Goal: Feedback & Contribution: Submit feedback/report problem

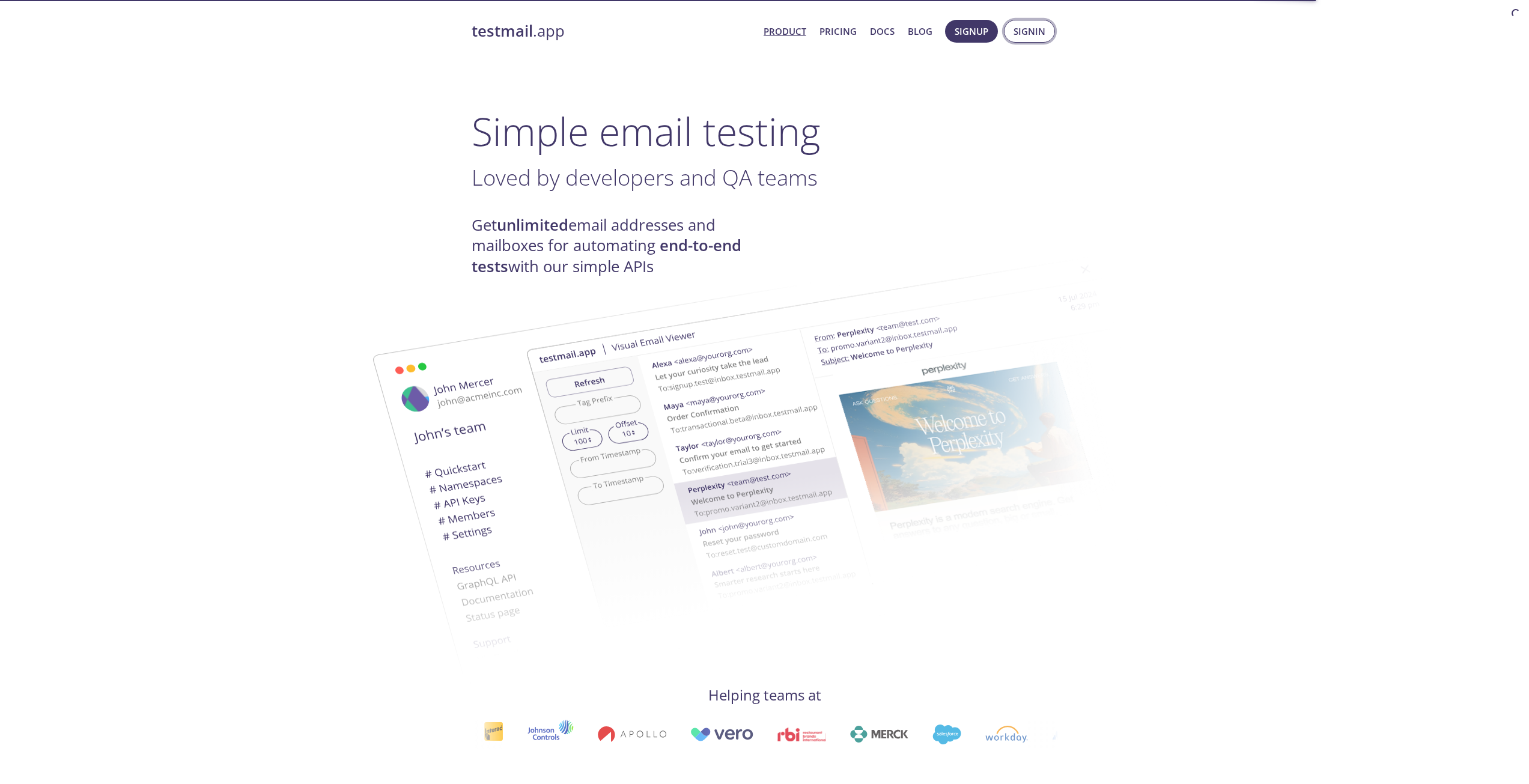
click at [1034, 37] on span "Signin" at bounding box center [1028, 31] width 32 height 15
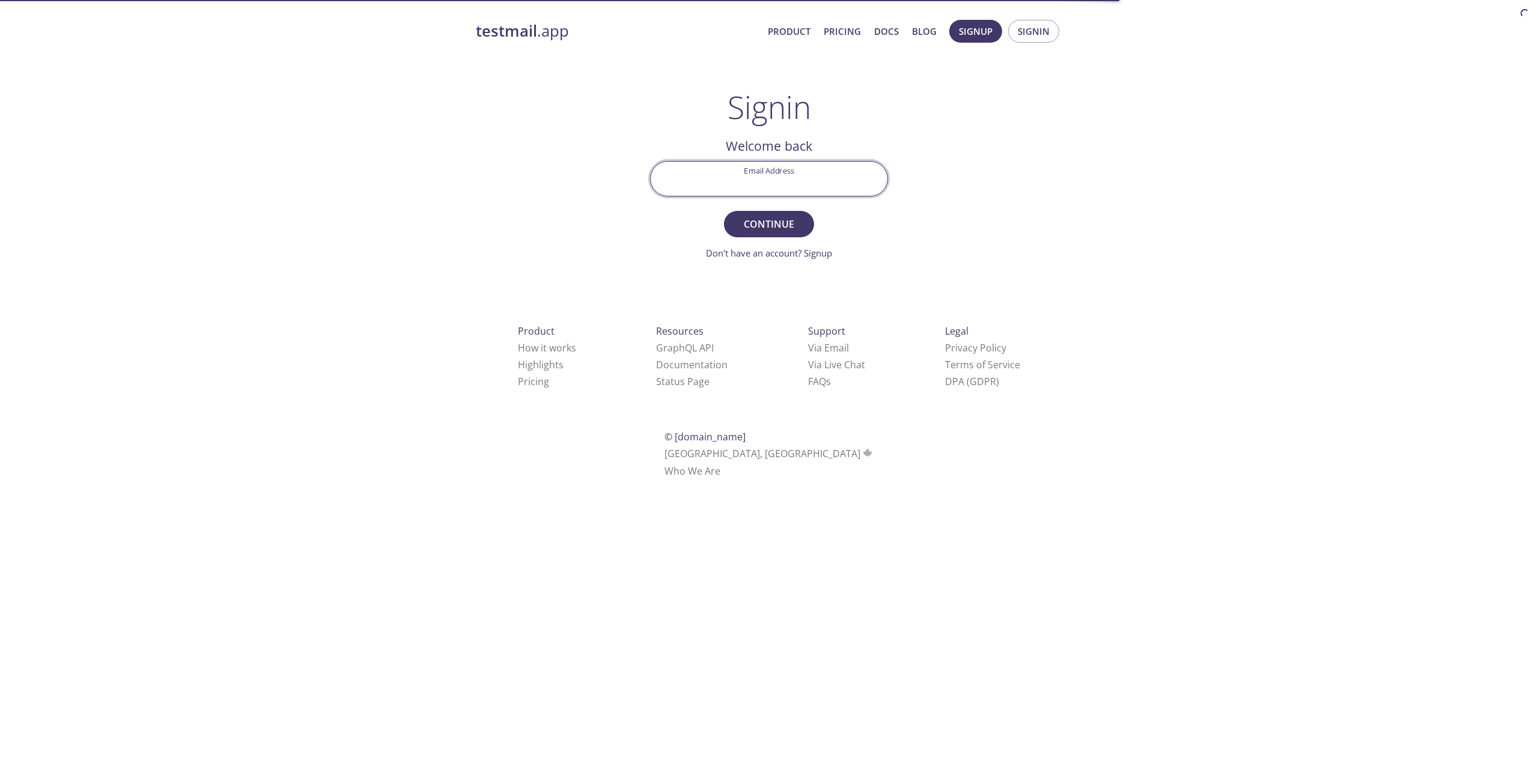
click at [814, 169] on input "Email Address" at bounding box center [769, 178] width 237 height 34
click at [924, 197] on div "testmail .app Product Pricing Docs Blog Signup Signin Signin Welcome back Email…" at bounding box center [769, 262] width 615 height 500
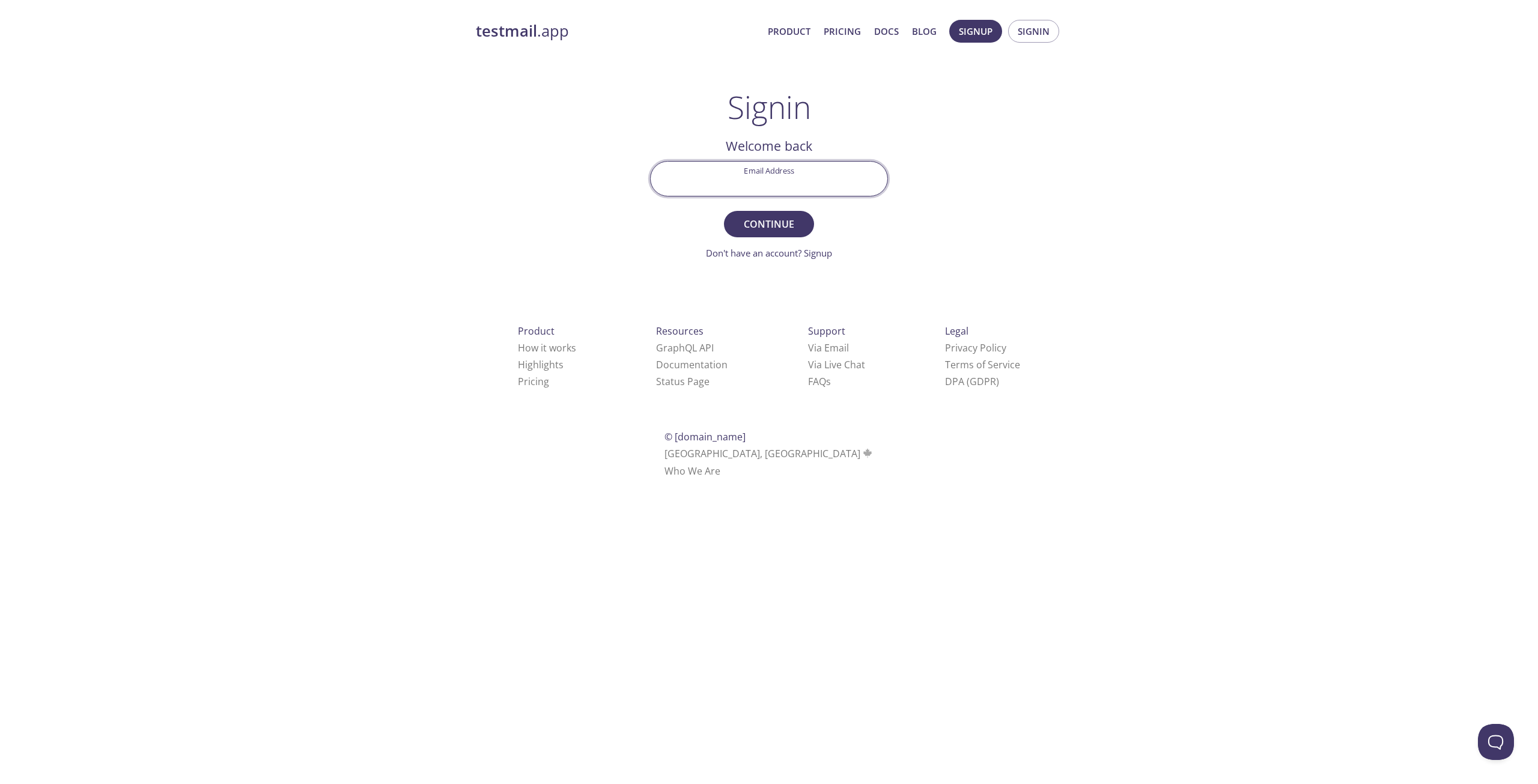
click at [790, 176] on input "Email Address" at bounding box center [769, 178] width 237 height 34
type input "[EMAIL_ADDRESS][DOMAIN_NAME]"
click at [778, 231] on span "Continue" at bounding box center [769, 224] width 64 height 17
click at [820, 185] on input "Signin Security Code" at bounding box center [769, 178] width 237 height 34
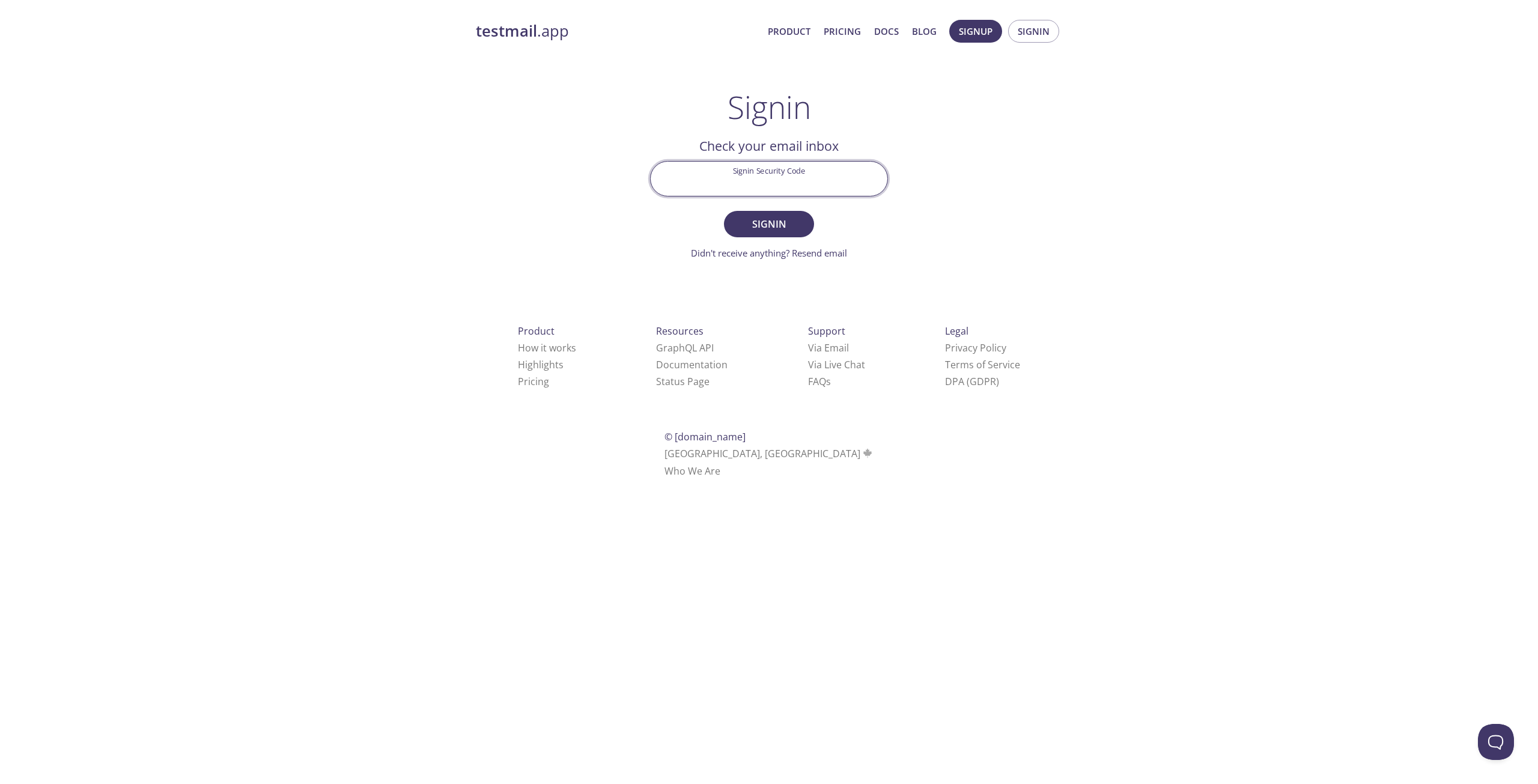
click at [999, 181] on div "testmail .app Product Pricing Docs Blog Signup Signin Signin Welcome back Email…" at bounding box center [769, 262] width 615 height 500
click at [823, 180] on input "Signin Security Code" at bounding box center [769, 178] width 237 height 34
paste input "GFCEMZB"
type input "GFCEMZB"
click at [790, 223] on span "Signin" at bounding box center [769, 224] width 64 height 17
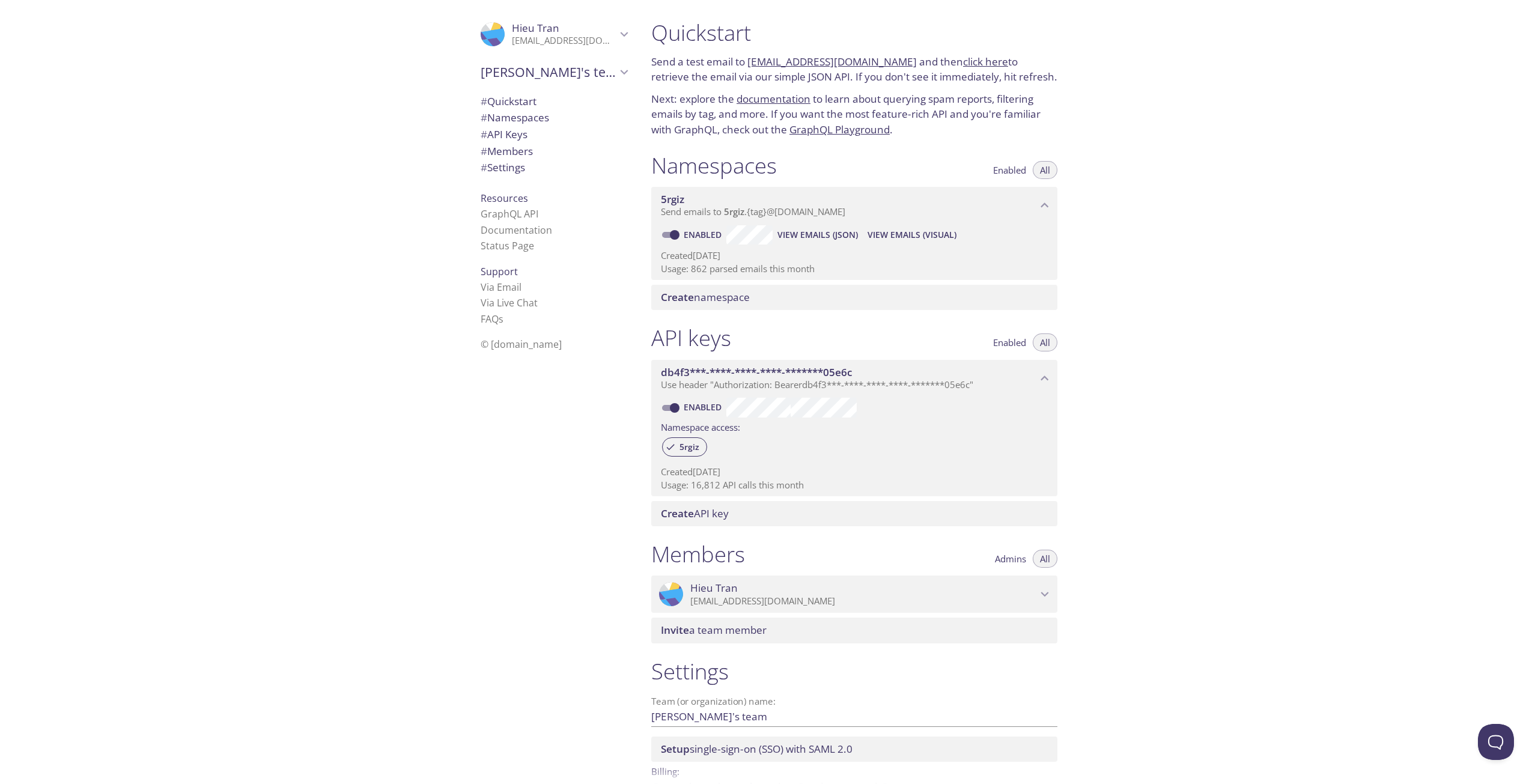
drag, startPoint x: 694, startPoint y: 482, endPoint x: 830, endPoint y: 484, distance: 136.0
click at [830, 484] on p "Usage: 16,812 API calls this month" at bounding box center [854, 484] width 387 height 13
click at [841, 474] on p "Created [DATE]" at bounding box center [854, 471] width 387 height 13
click at [713, 268] on p "Usage: 862 parsed emails this month" at bounding box center [854, 268] width 387 height 13
click at [763, 212] on span "Send emails to 5rgiz . {tag} @[DOMAIN_NAME]" at bounding box center [754, 211] width 185 height 12
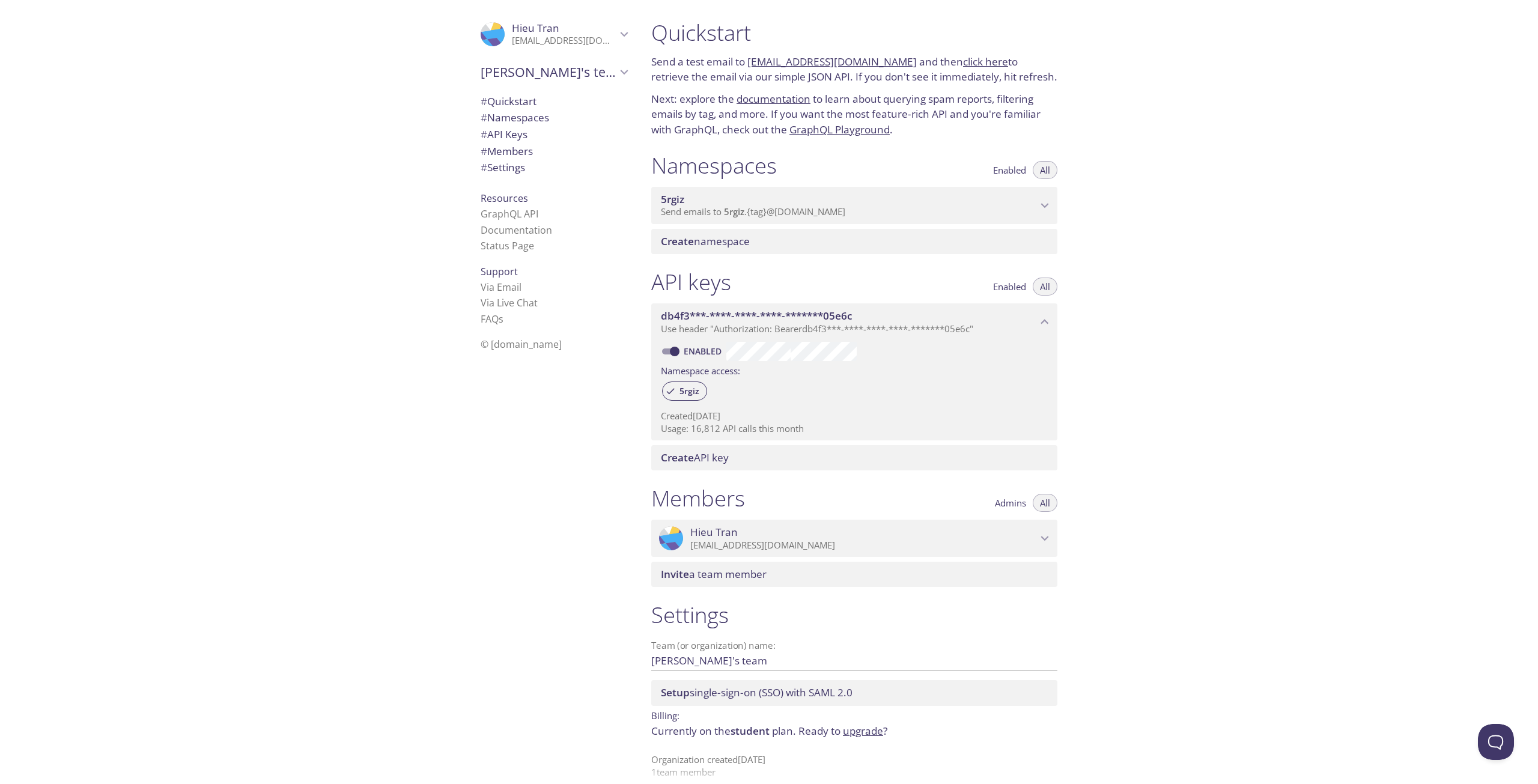
click at [763, 212] on span "Send emails to 5rgiz . {tag} @[DOMAIN_NAME]" at bounding box center [754, 211] width 185 height 12
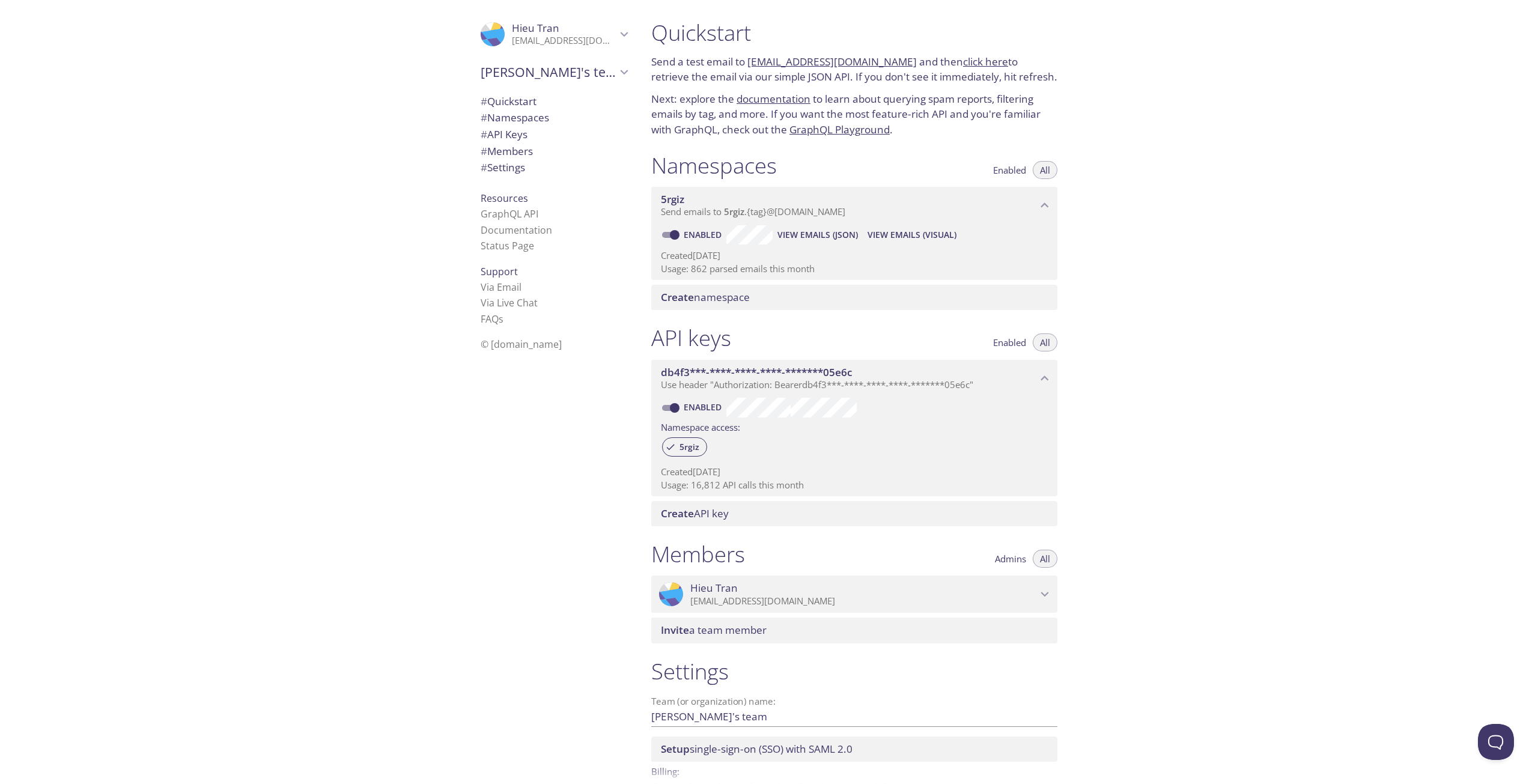
click at [746, 295] on span "Create namespace" at bounding box center [706, 297] width 89 height 14
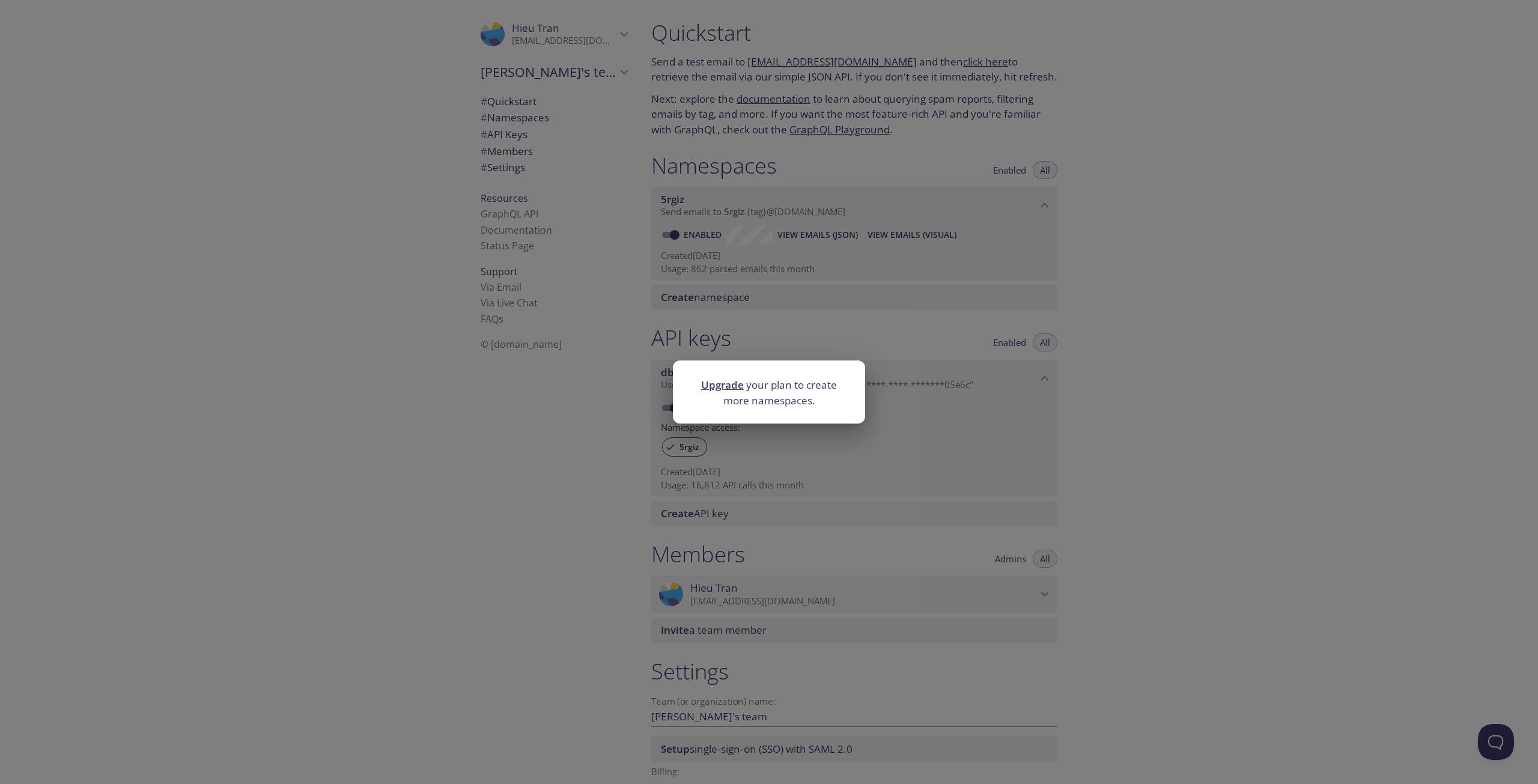
click at [768, 269] on div "Upgrade your plan to create more namespaces." at bounding box center [769, 392] width 1538 height 784
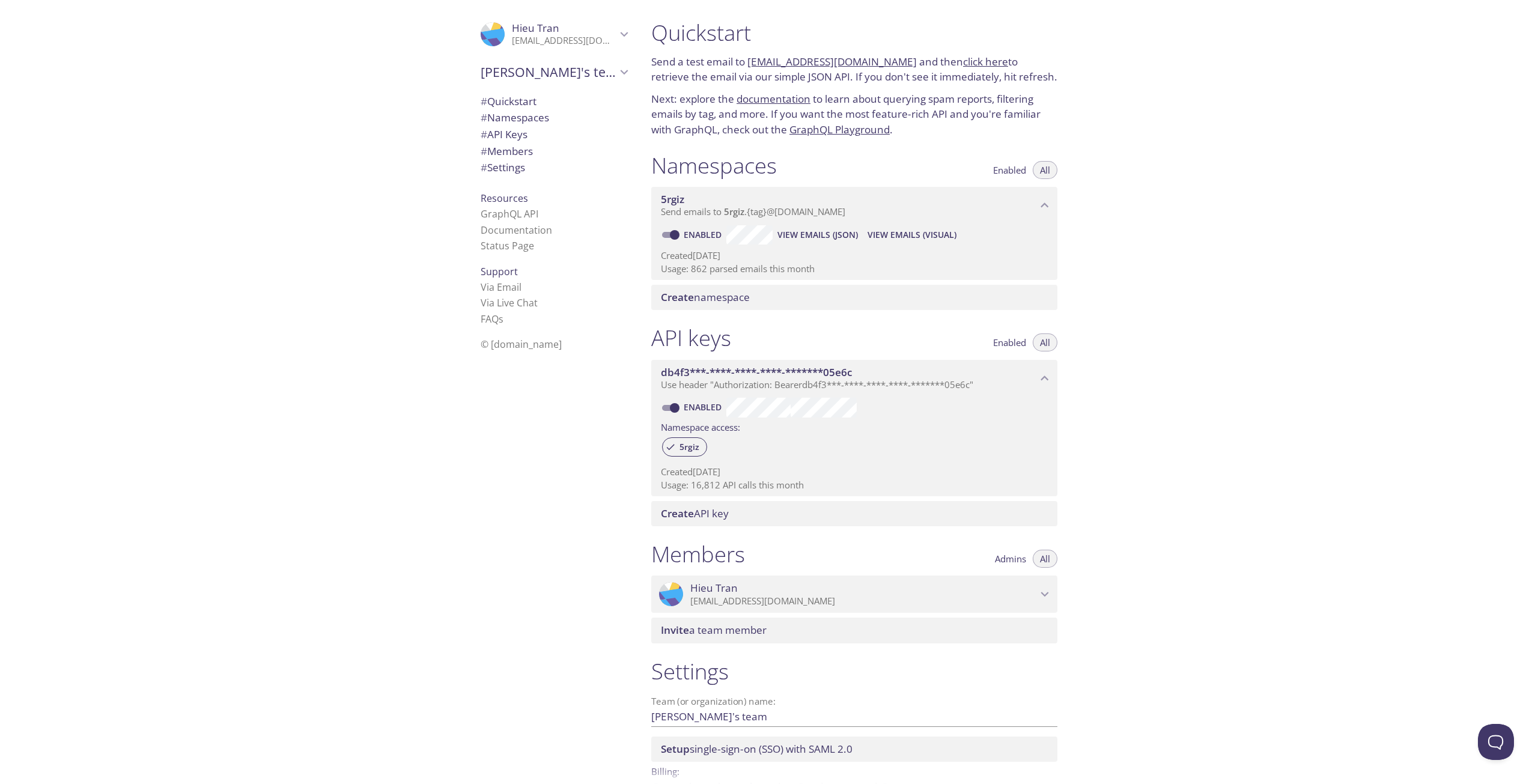
click at [1014, 342] on span "Enabled" at bounding box center [1009, 342] width 33 height 0
click at [1048, 342] on span "All" at bounding box center [1045, 342] width 10 height 0
drag, startPoint x: 718, startPoint y: 524, endPoint x: 737, endPoint y: 516, distance: 20.6
click at [737, 516] on div "Create API key" at bounding box center [854, 513] width 406 height 26
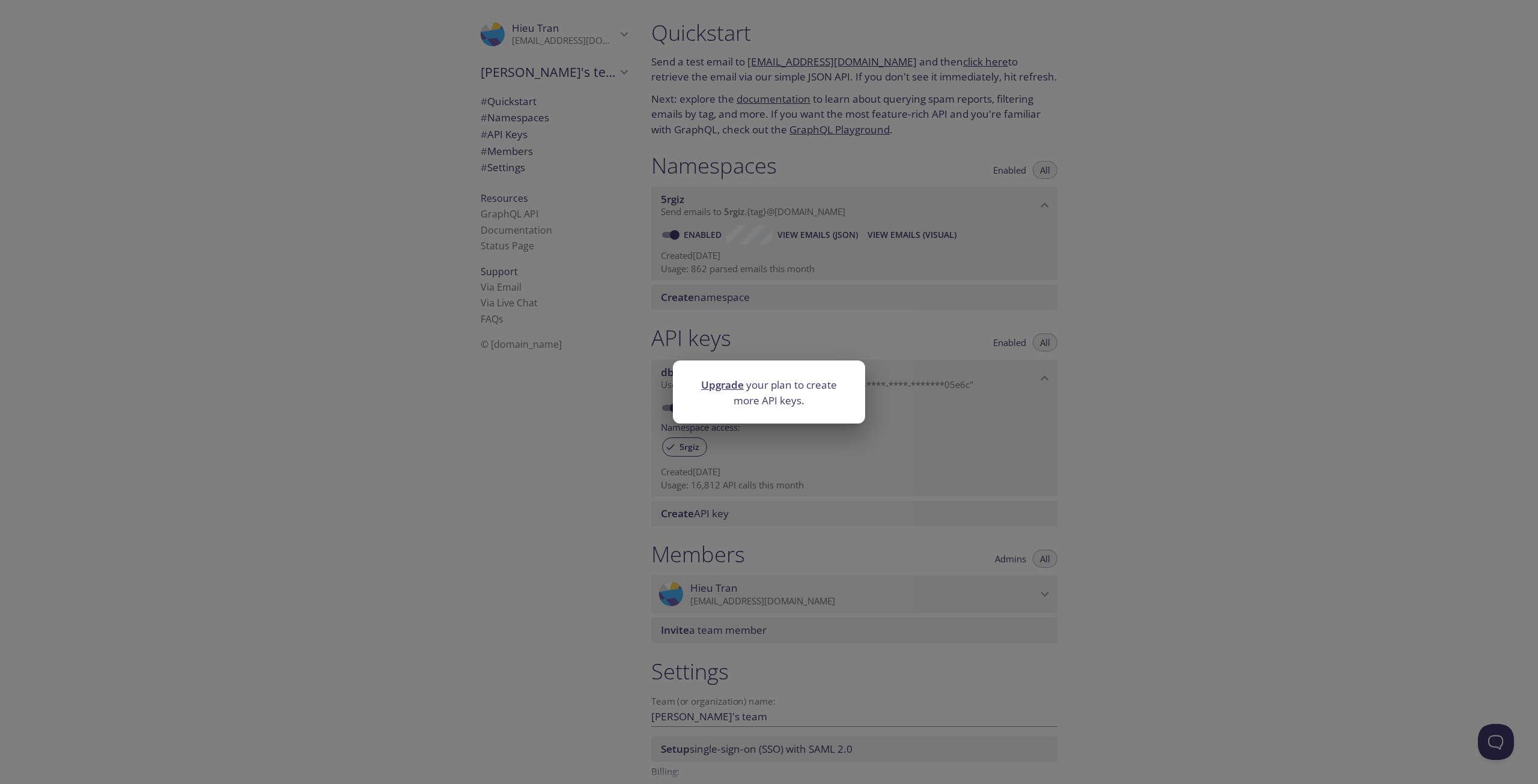
click at [774, 477] on div "Upgrade your plan to create more API keys." at bounding box center [769, 392] width 1538 height 784
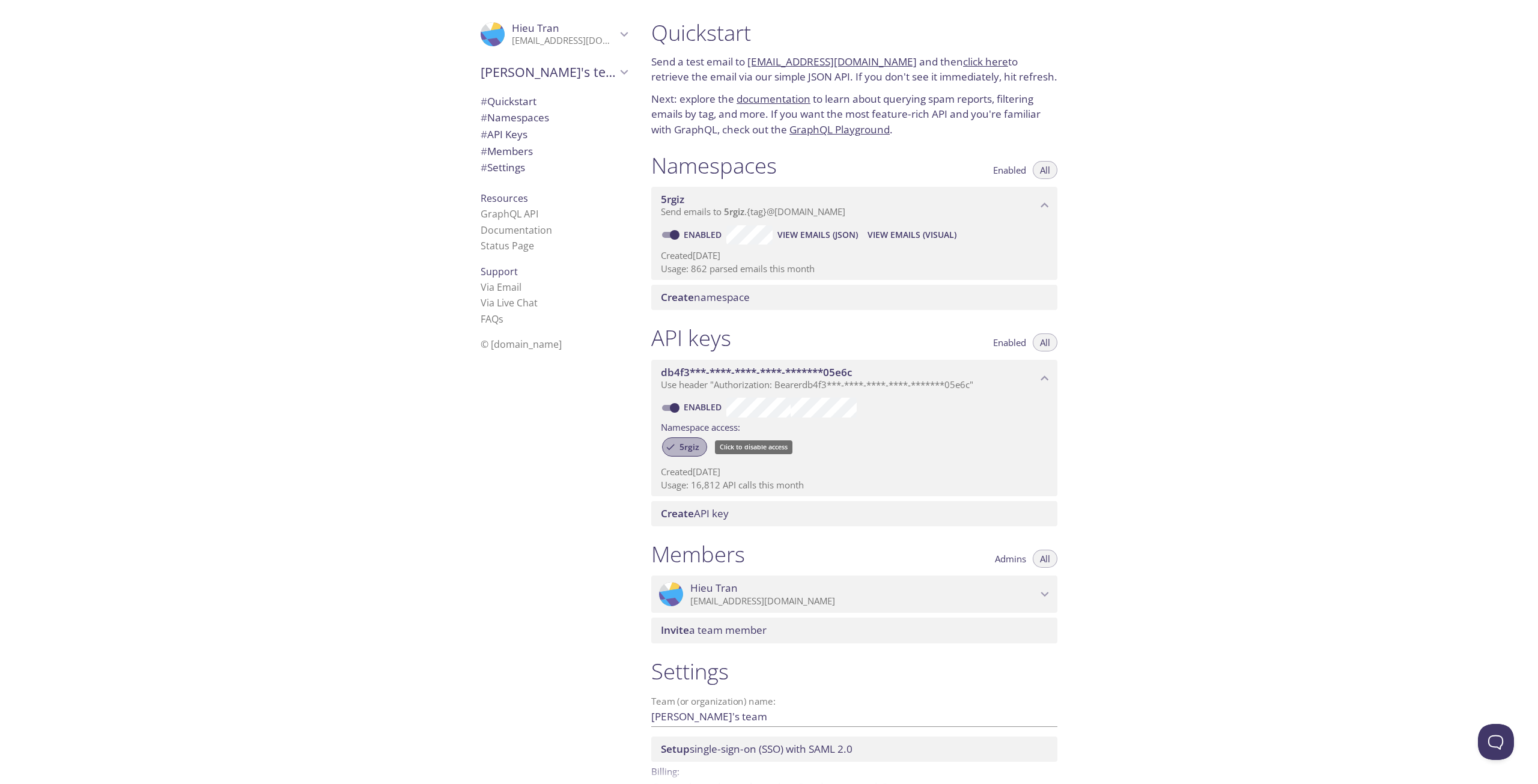
click at [696, 446] on span "5rgiz" at bounding box center [690, 447] width 34 height 11
click at [701, 449] on span "5rgiz" at bounding box center [690, 447] width 34 height 11
click at [523, 130] on span "# API Keys" at bounding box center [555, 134] width 147 height 15
click at [521, 171] on span "# Settings" at bounding box center [555, 167] width 147 height 15
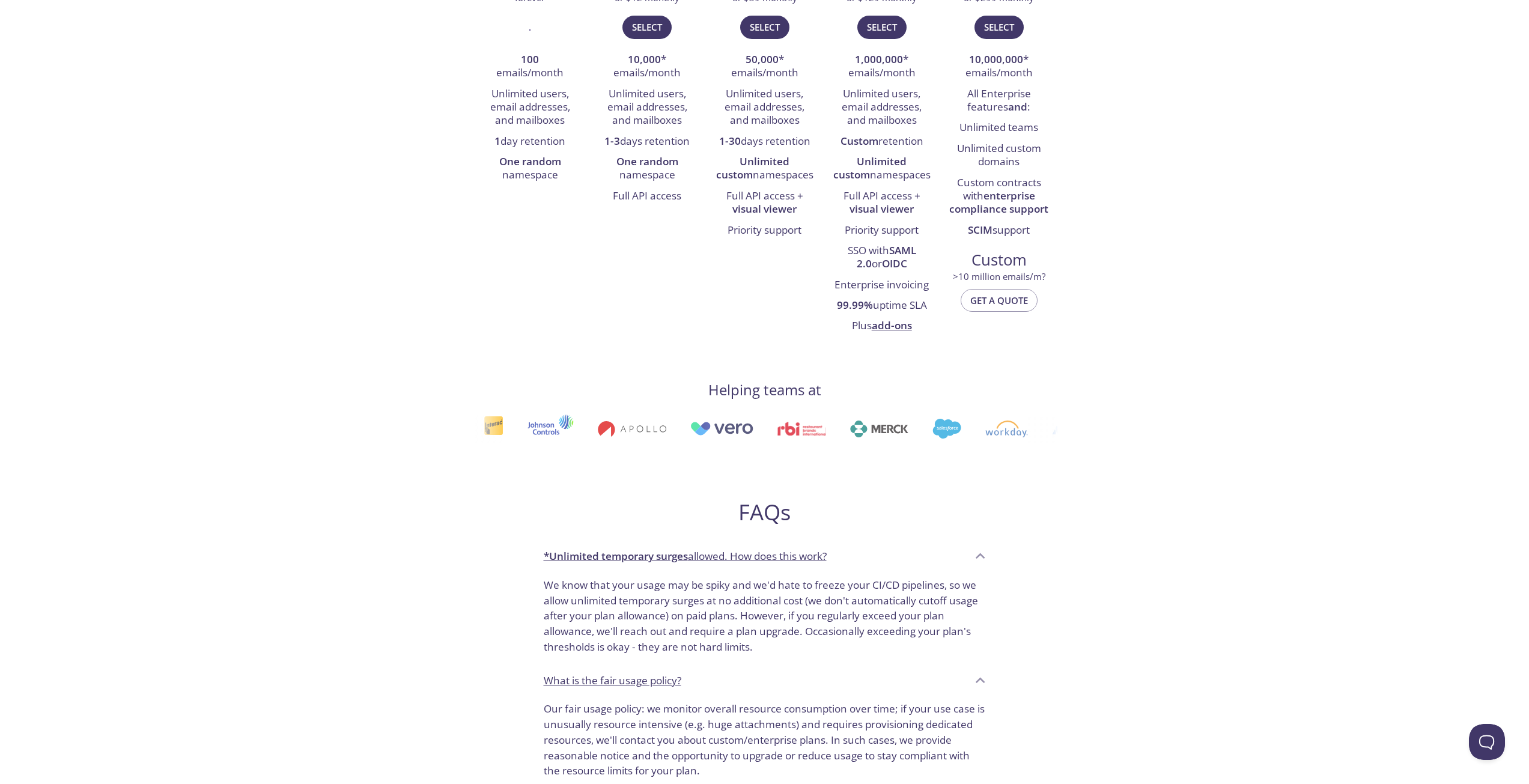
scroll to position [746, 0]
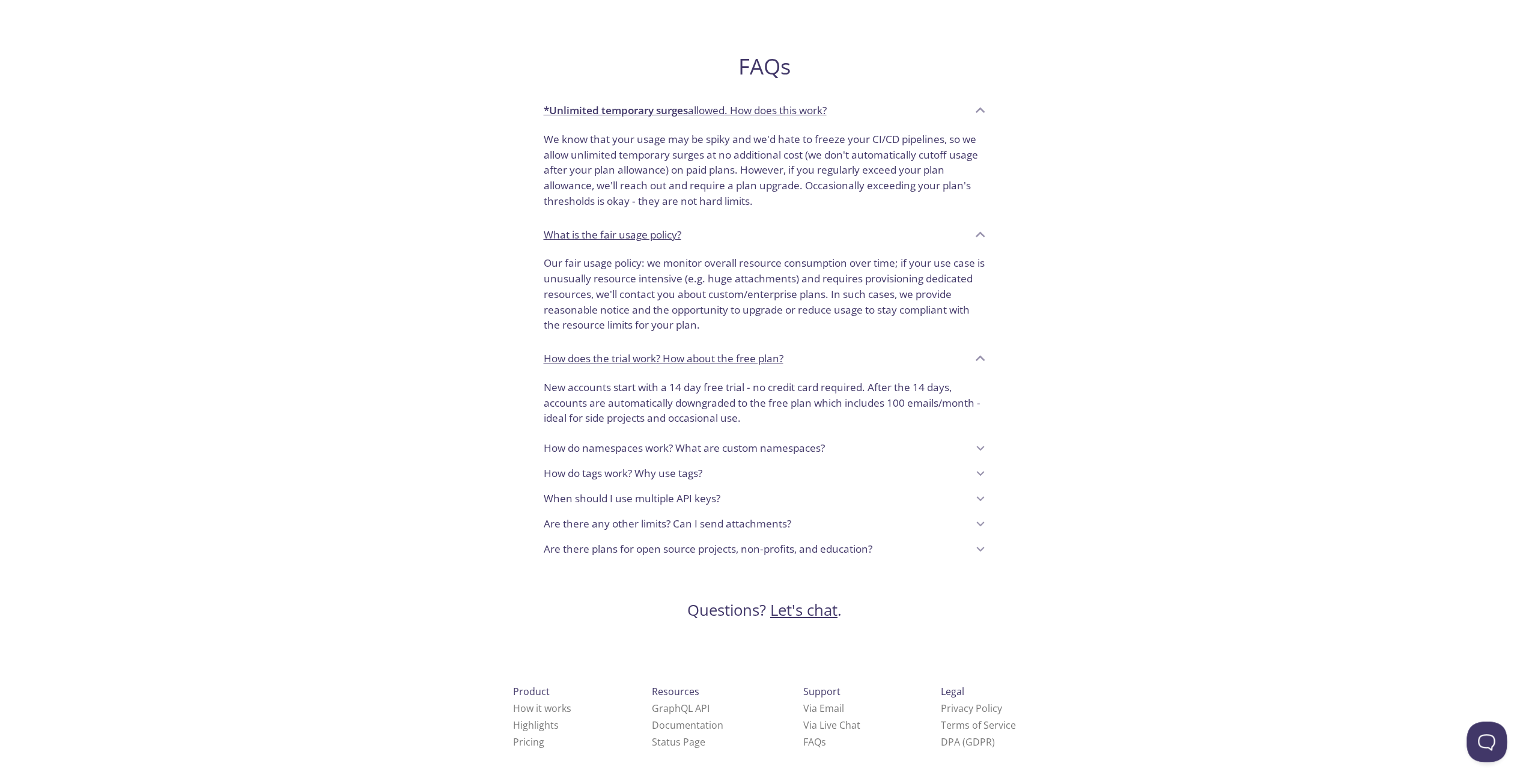
click at [1480, 729] on button "Open Beacon popover" at bounding box center [1485, 740] width 36 height 36
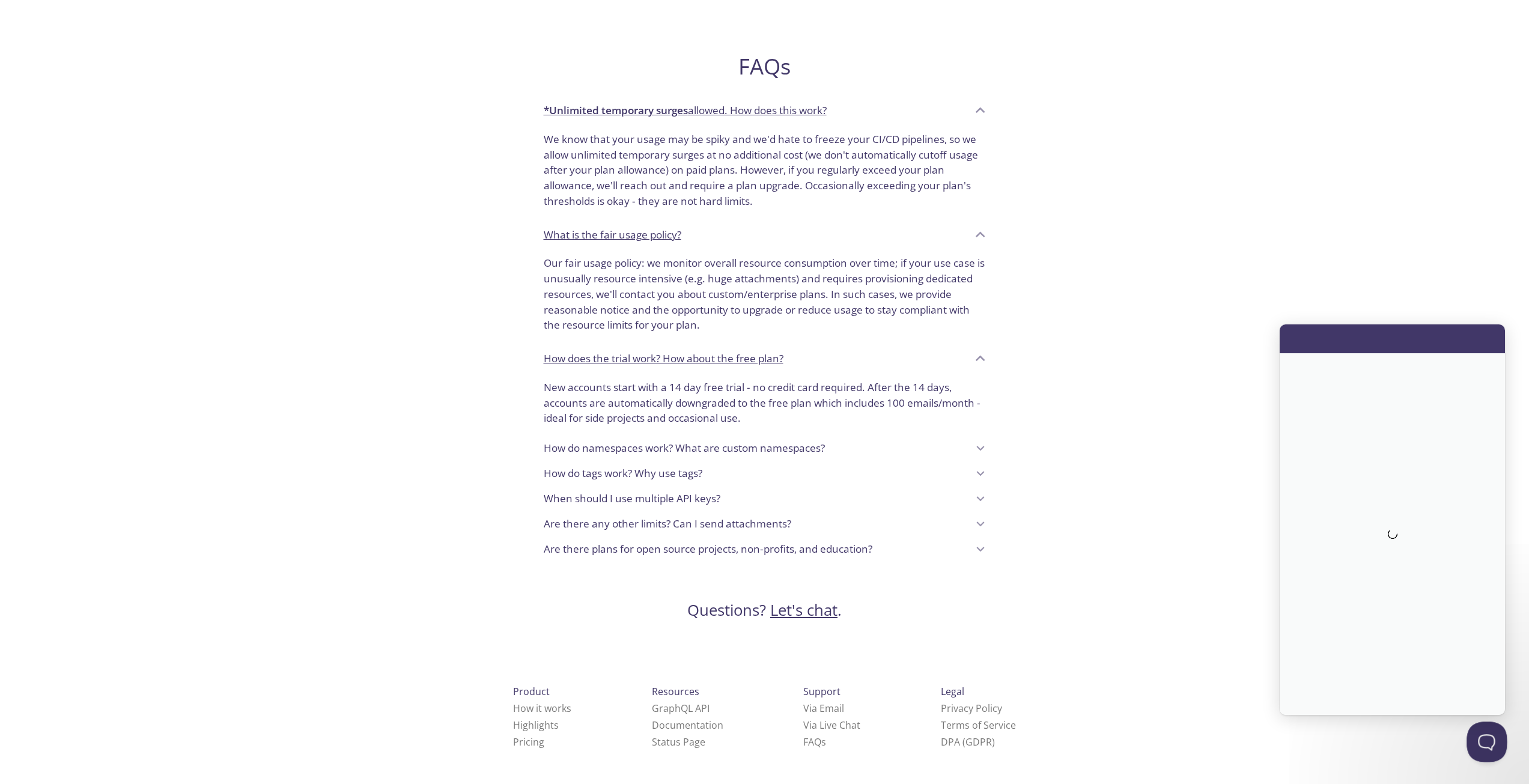
scroll to position [0, 0]
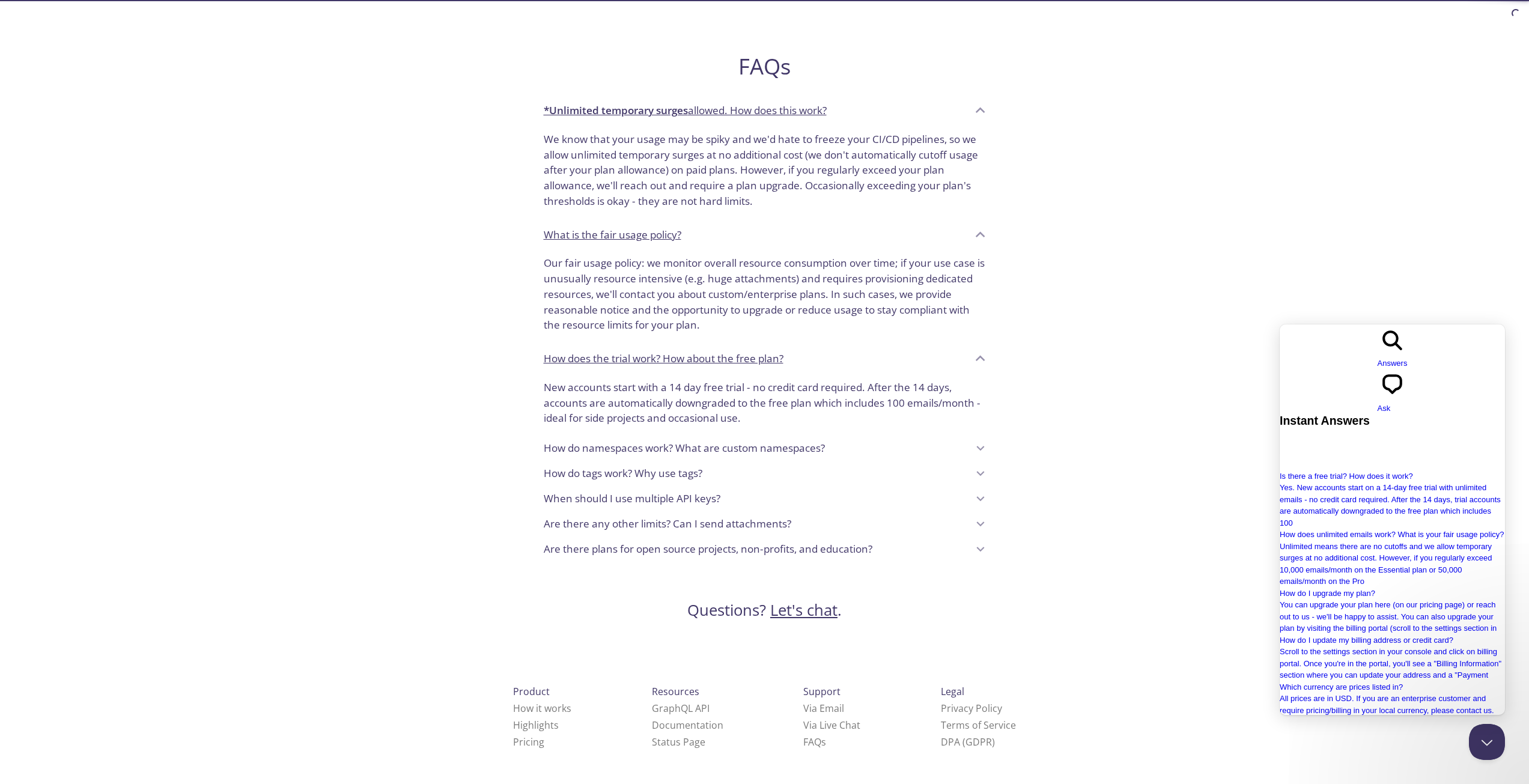
drag, startPoint x: 2698, startPoint y: 643, endPoint x: 1418, endPoint y: 336, distance: 1316.3
click at [1391, 404] on span "Ask" at bounding box center [1383, 408] width 13 height 9
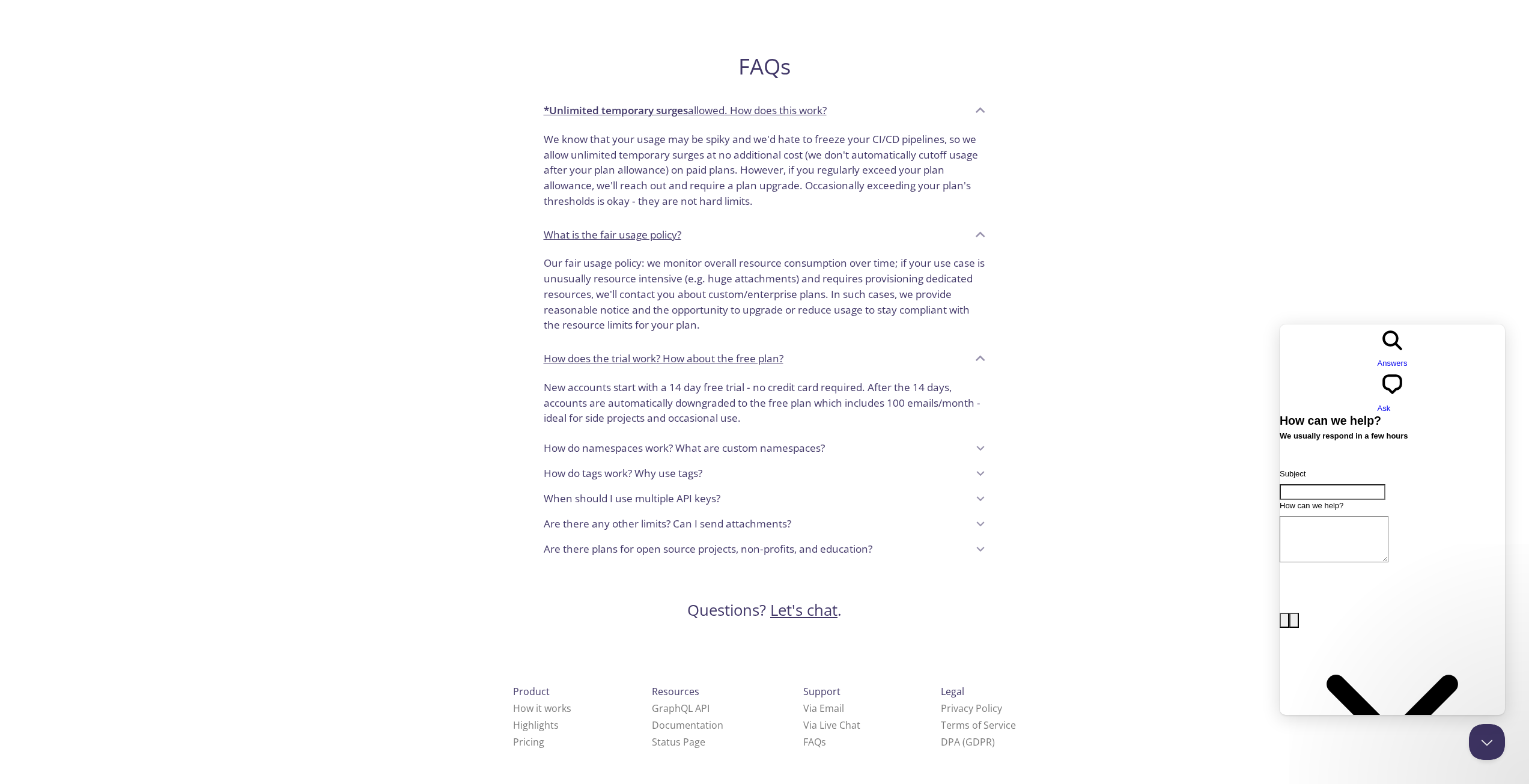
click at [1385, 484] on input "Subject" at bounding box center [1333, 492] width 106 height 15
type input "API Limit Plan Student"
type textarea "I"
drag, startPoint x: 1349, startPoint y: 444, endPoint x: 2640, endPoint y: 442, distance: 1291.0
click at [1349, 484] on input "API Limit Plan Student" at bounding box center [1333, 492] width 106 height 15
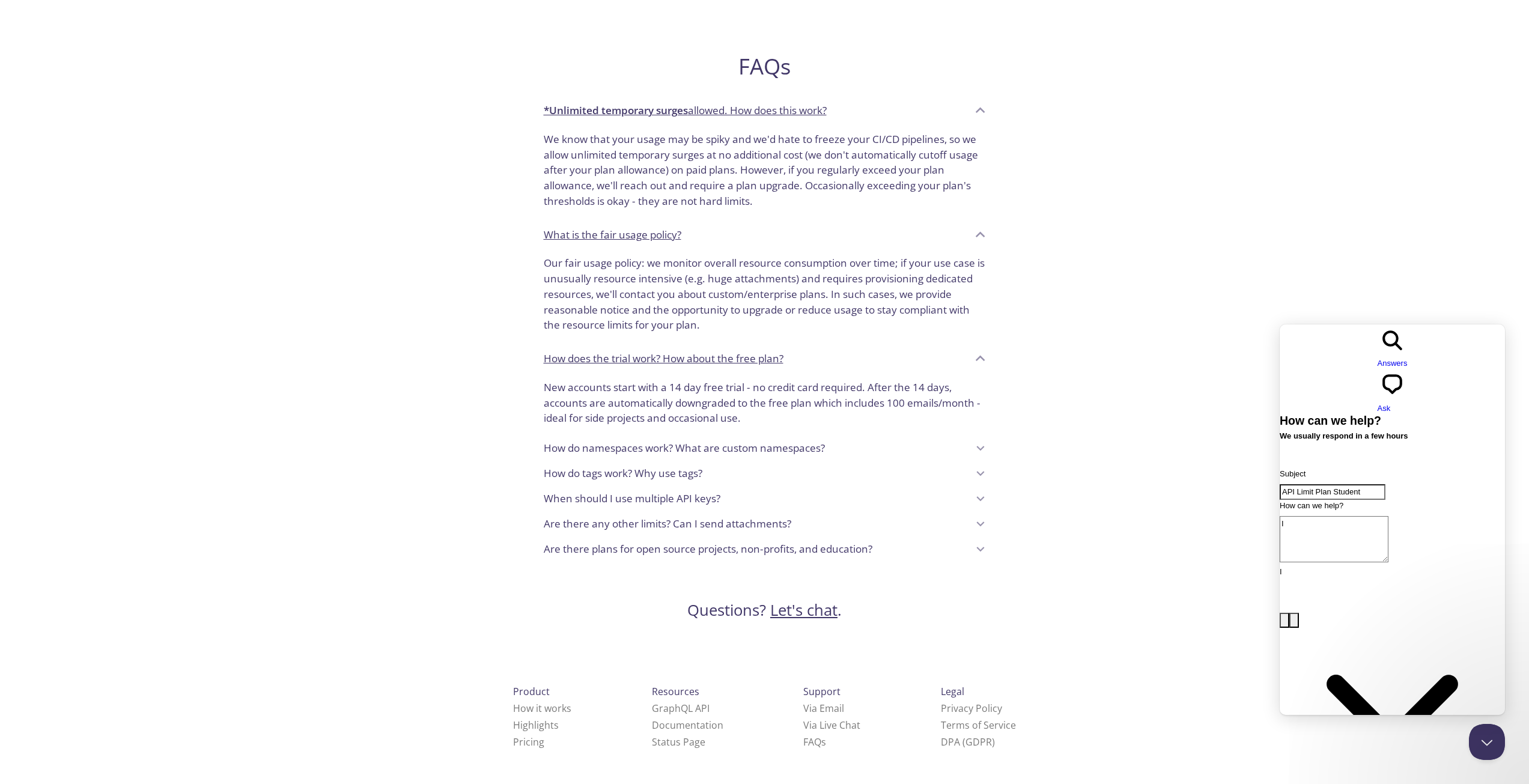
paste input "I am using the student package but the API lock is limited and I can't use it n…"
type input "API Limit Plan Student"
click at [1388, 516] on textarea "I" at bounding box center [1333, 539] width 108 height 46
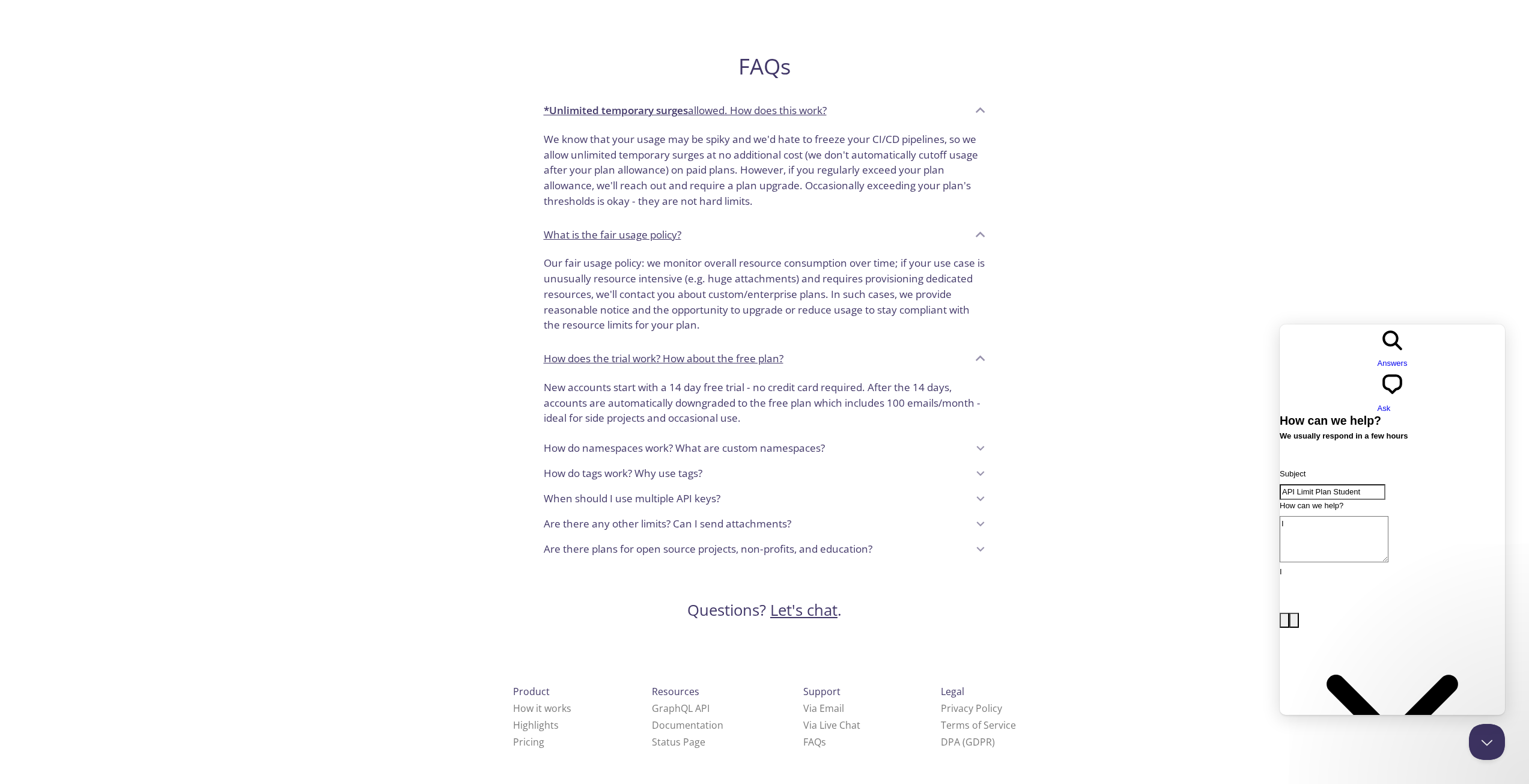
paste textarea "I am using the student package but the API lock is limited and I can't use it n…"
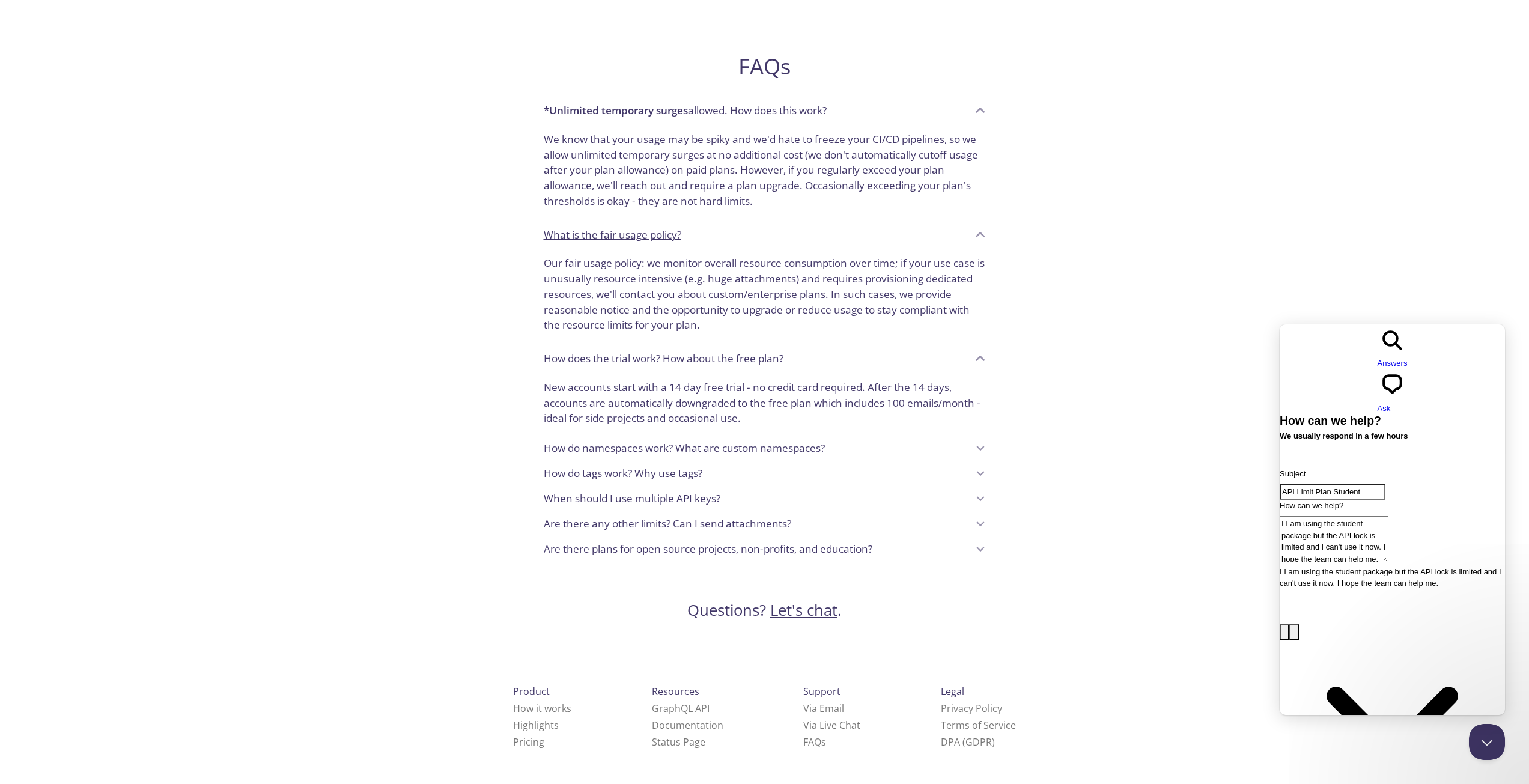
paste textarea "Contact form"
click at [1289, 624] on button "image-plus" at bounding box center [1284, 632] width 9 height 15
click at [1388, 518] on textarea "I am using the student package but the API lock is limited and I can't use it n…" at bounding box center [1333, 539] width 108 height 46
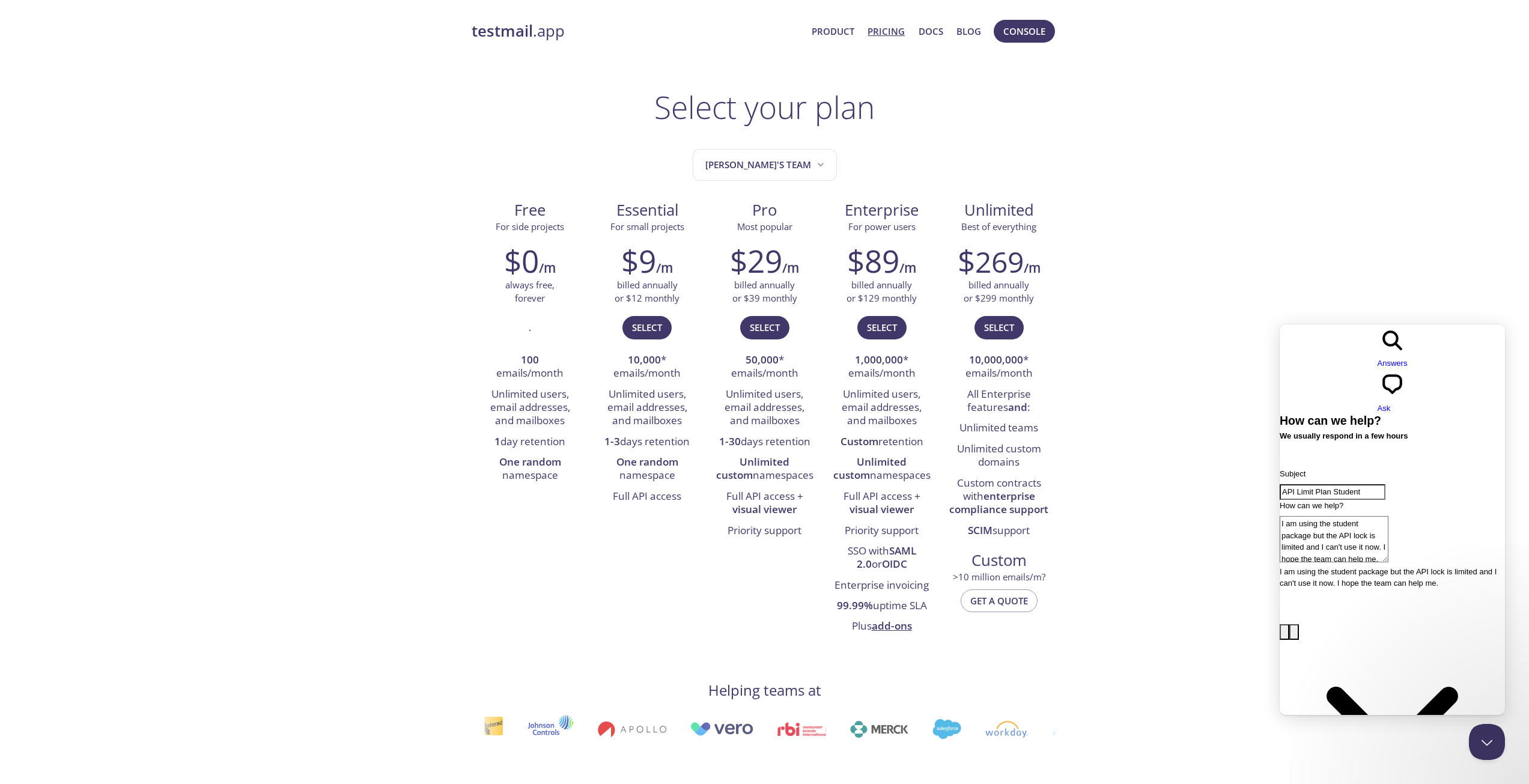
click at [1388, 518] on textarea "I am using the student package but the API lock is limited and I can't use it n…" at bounding box center [1333, 539] width 108 height 46
type textarea "I am using the student package but the API lock is limited and I can't use it n…"
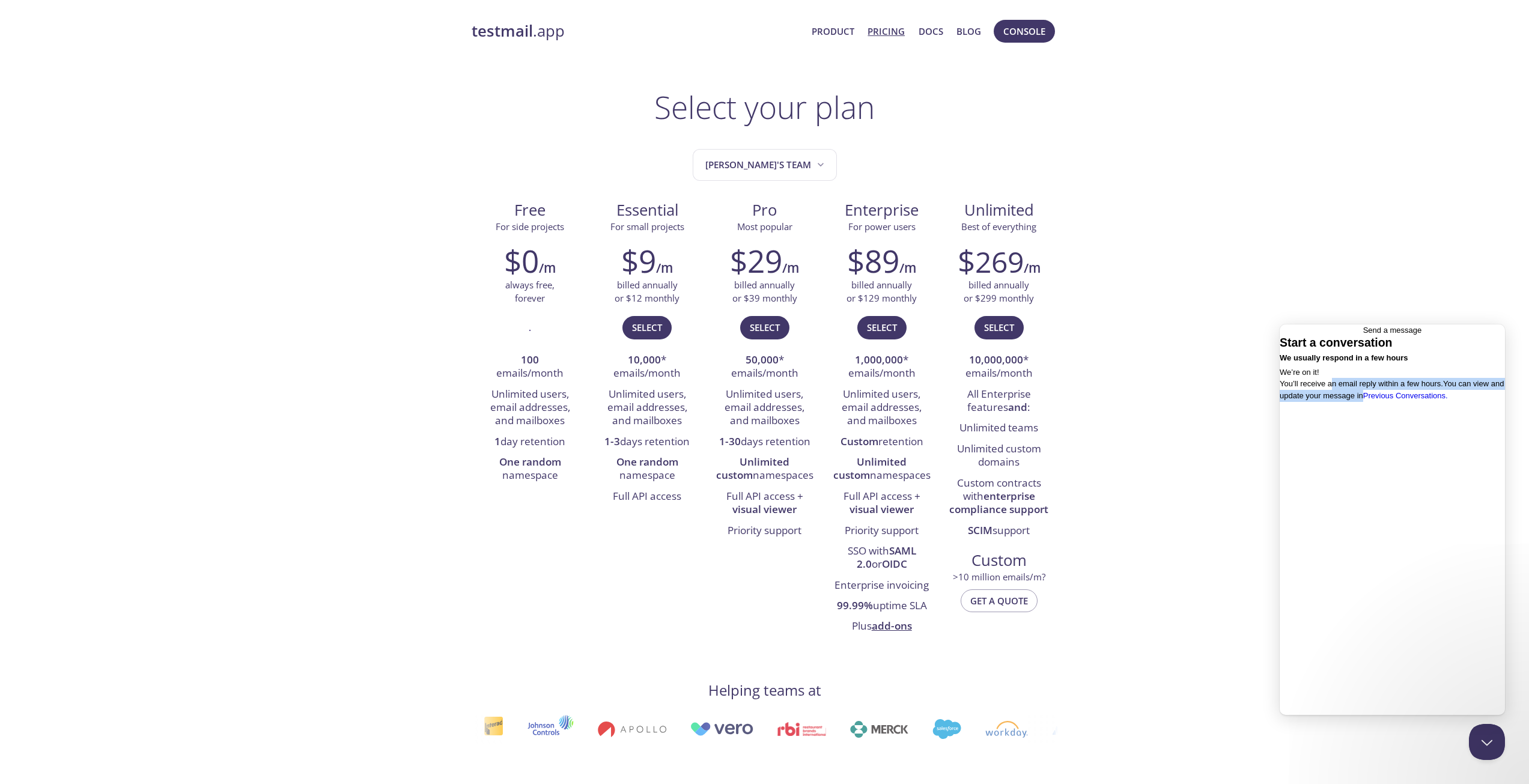
drag, startPoint x: 1350, startPoint y: 477, endPoint x: 2788, endPoint y: 820, distance: 1478.3
click at [1505, 495] on html "Go back Send a message Start a conversation We usually respond in a few hours W…" at bounding box center [1392, 526] width 226 height 404
click at [1452, 400] on span "You’ll receive an email reply within a few hours. You can view and update your …" at bounding box center [1391, 389] width 224 height 21
click at [1022, 29] on span "Console" at bounding box center [1023, 31] width 42 height 15
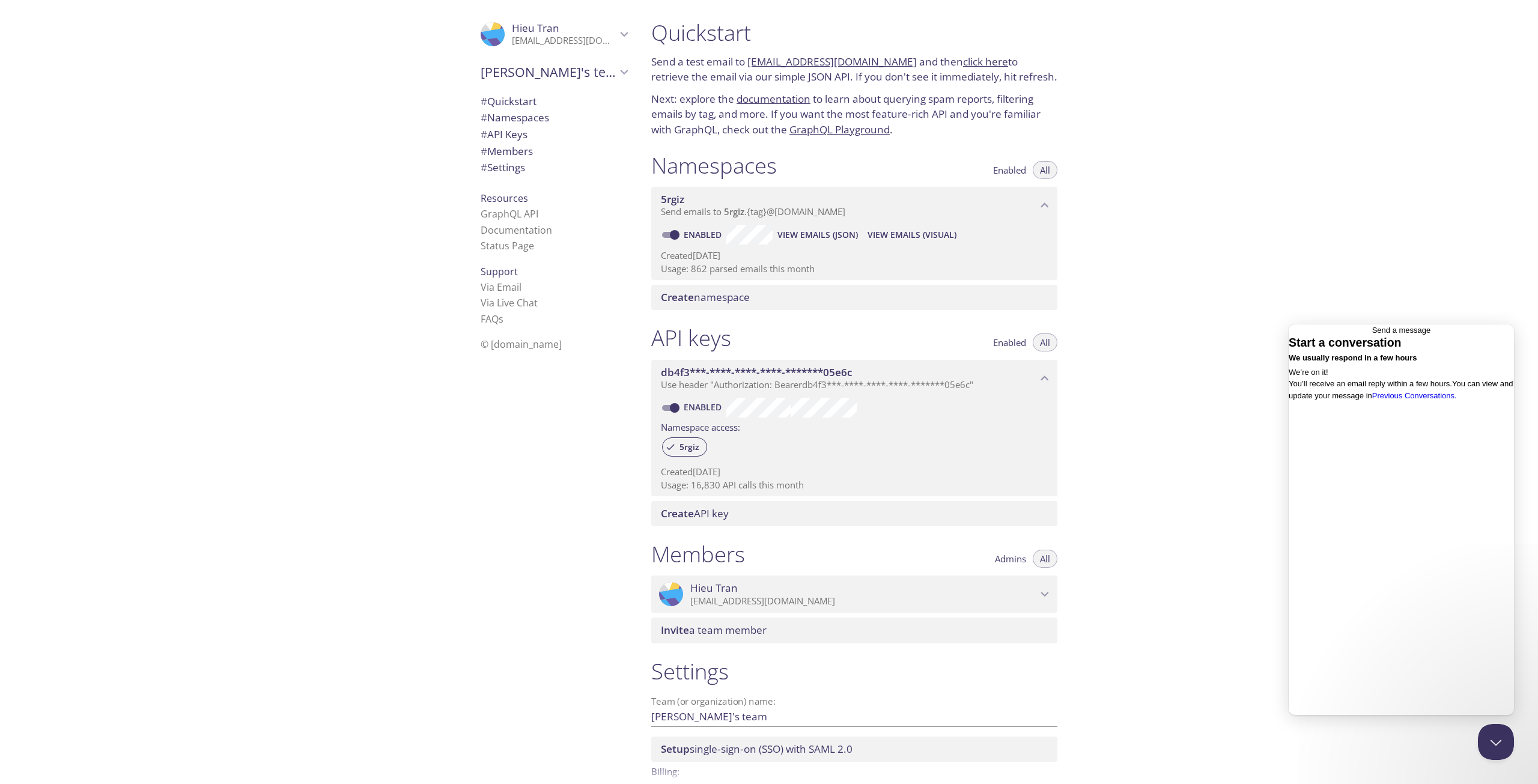
click at [963, 61] on link "click here" at bounding box center [985, 61] width 45 height 14
click at [911, 236] on span "View Emails (Visual)" at bounding box center [912, 235] width 89 height 15
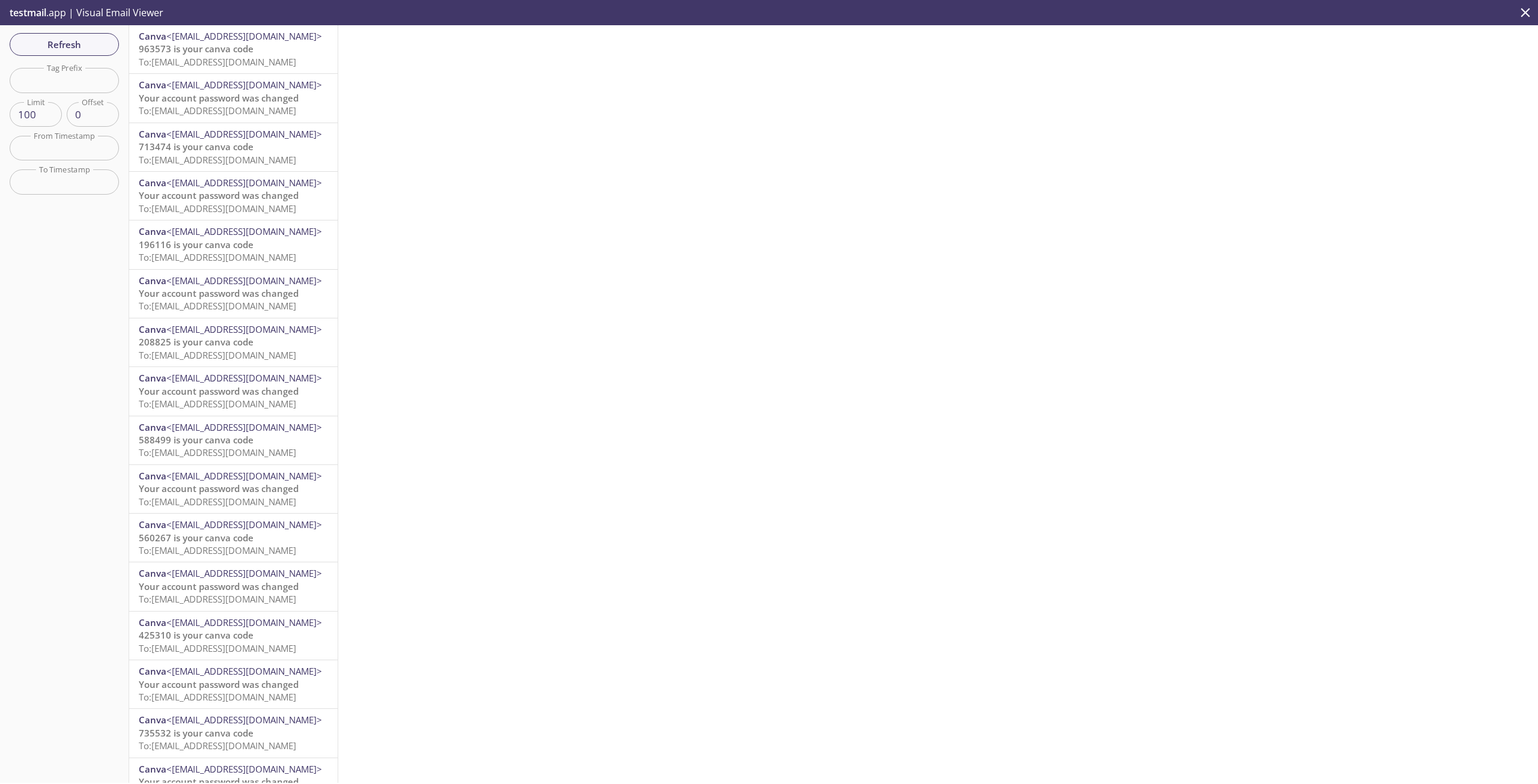
click at [584, 112] on div at bounding box center [938, 404] width 1200 height 758
